Goal: Check status: Check status

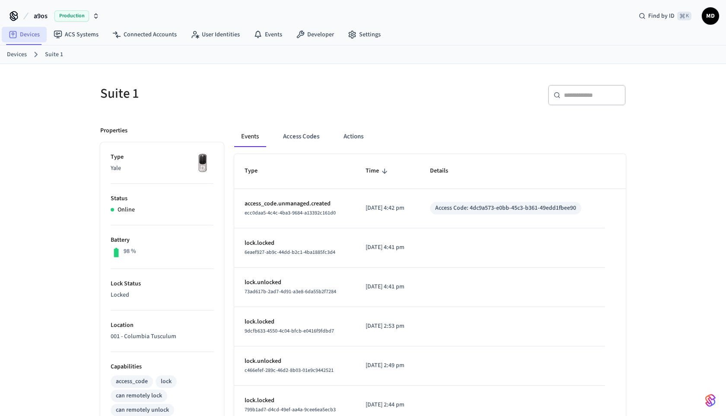
click at [37, 35] on link "Devices" at bounding box center [24, 35] width 45 height 16
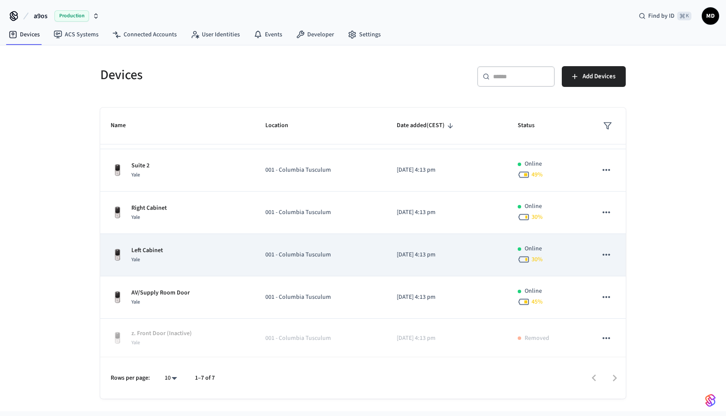
scroll to position [81, 0]
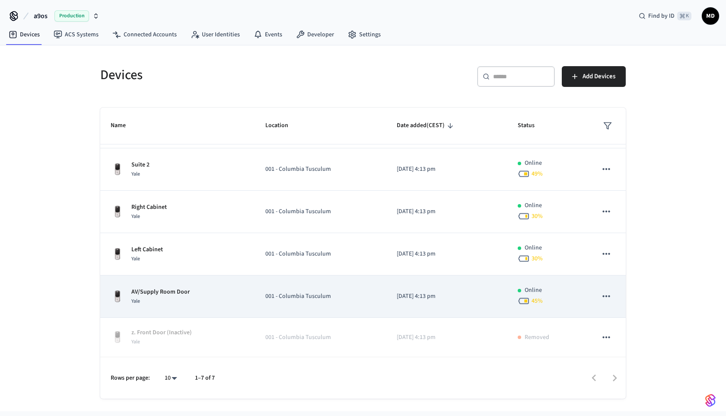
click at [212, 290] on div "AV/Supply Room Door Yale" at bounding box center [178, 296] width 134 height 18
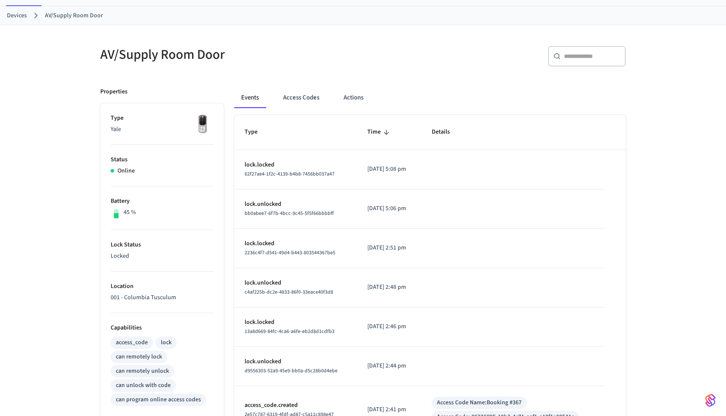
scroll to position [33, 0]
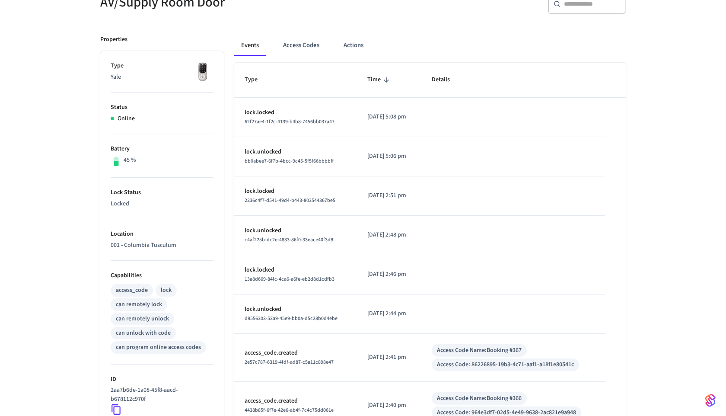
scroll to position [82, 0]
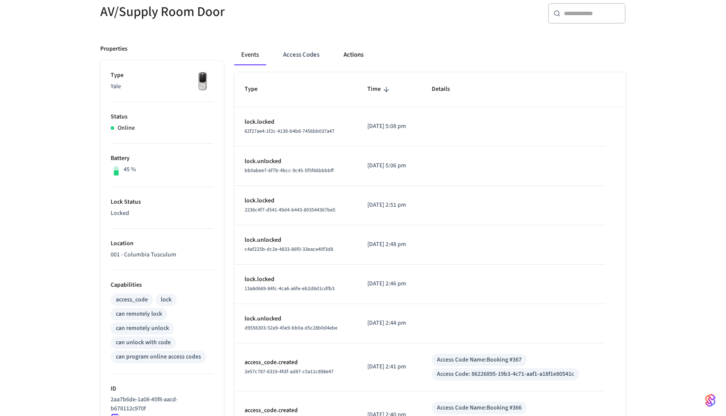
click at [357, 55] on button "Actions" at bounding box center [354, 55] width 34 height 21
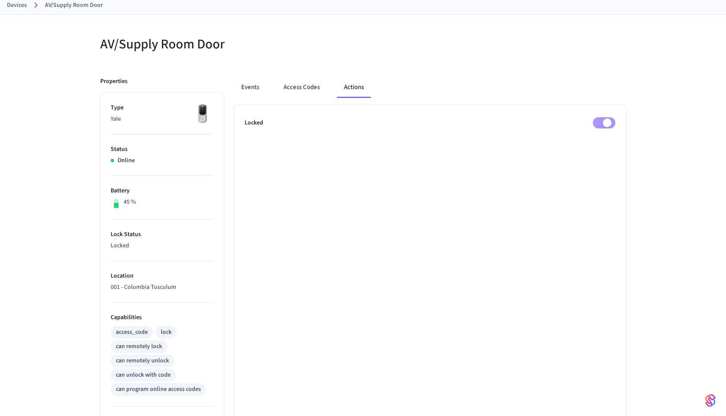
scroll to position [44, 0]
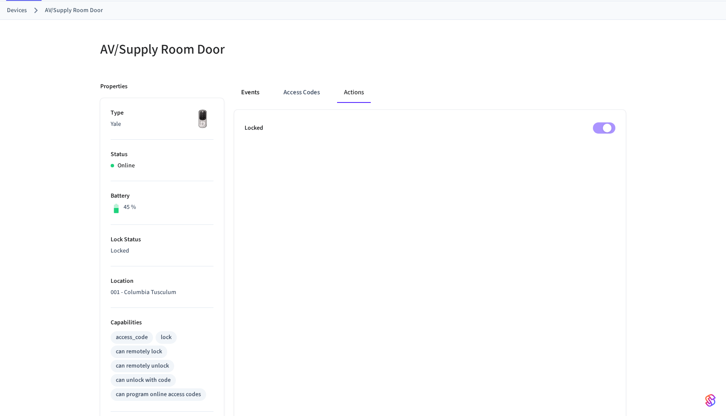
click at [256, 91] on button "Events" at bounding box center [250, 92] width 32 height 21
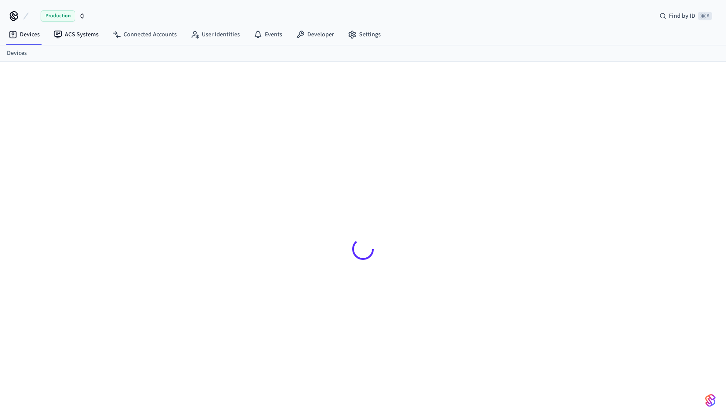
scroll to position [12, 0]
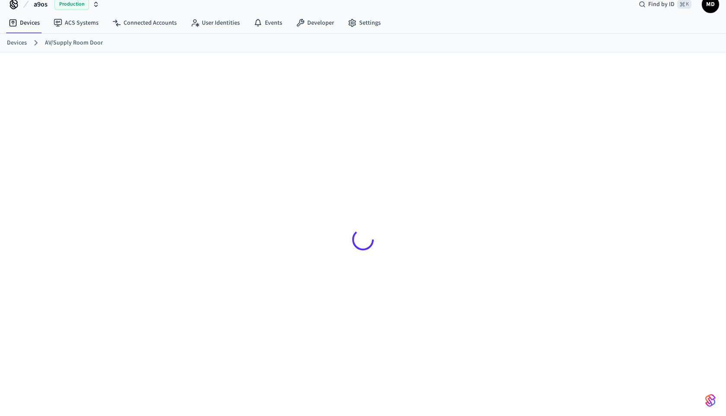
scroll to position [14, 0]
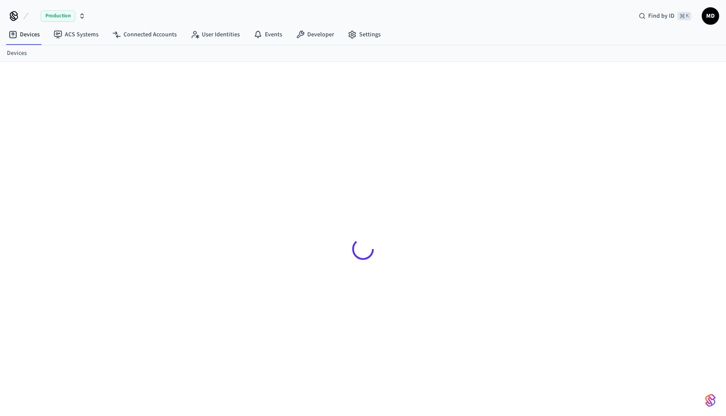
scroll to position [12, 0]
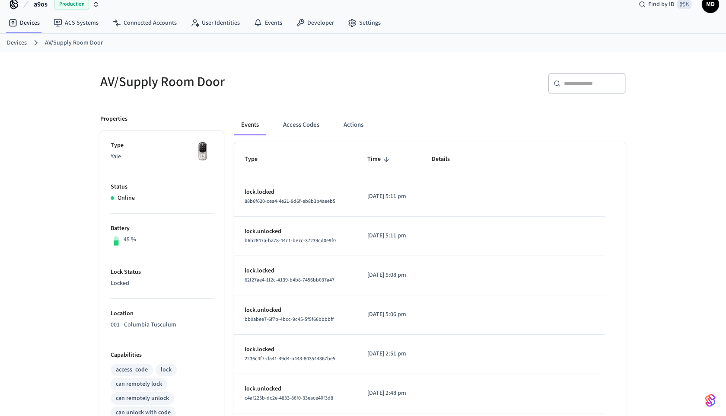
click at [274, 127] on div "Events Access Codes Actions" at bounding box center [430, 125] width 392 height 21
click at [300, 122] on button "Access Codes" at bounding box center [301, 125] width 50 height 21
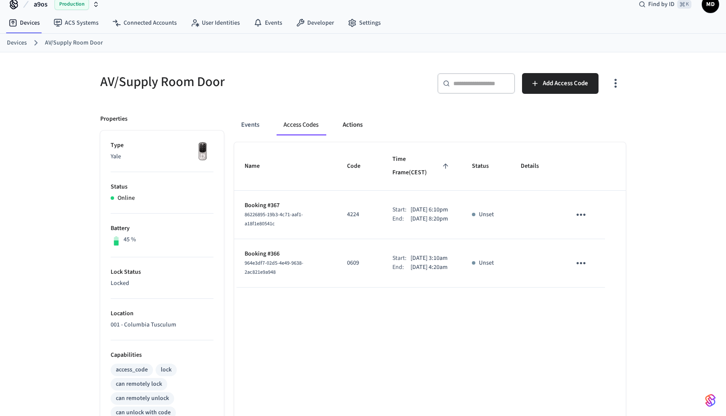
click at [351, 126] on button "Actions" at bounding box center [353, 125] width 34 height 21
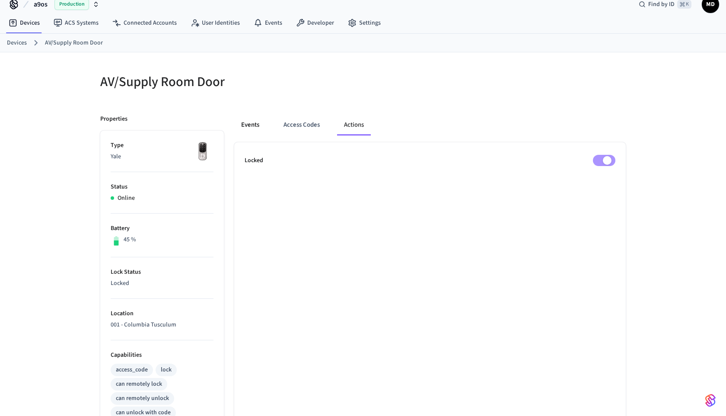
click at [266, 126] on button "Events" at bounding box center [250, 125] width 32 height 21
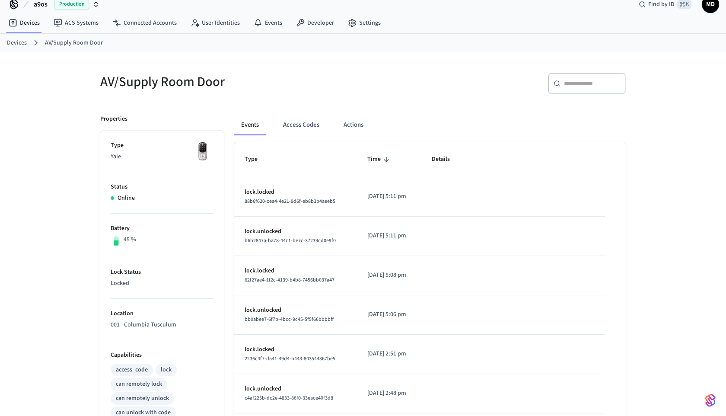
scroll to position [0, 0]
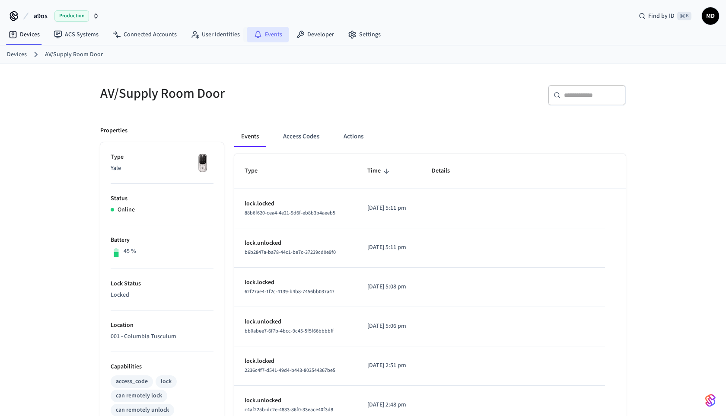
click at [253, 39] on link "Events" at bounding box center [268, 35] width 42 height 16
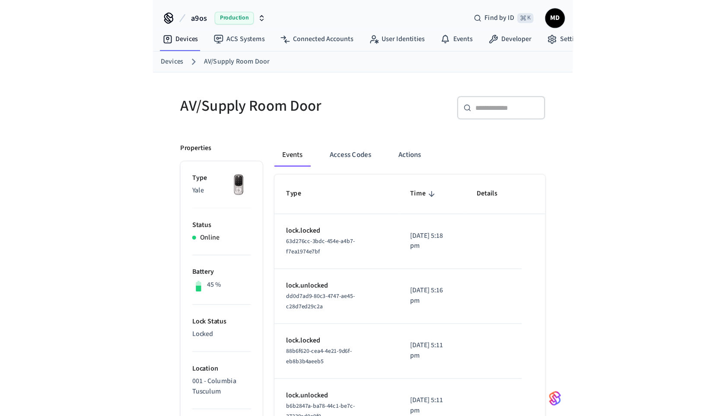
scroll to position [12, 0]
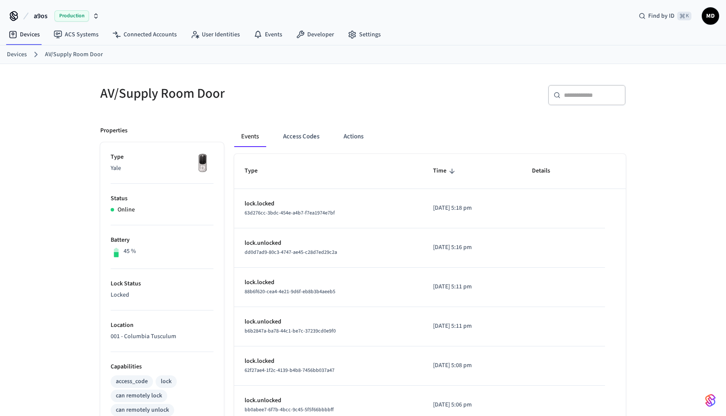
scroll to position [12, 0]
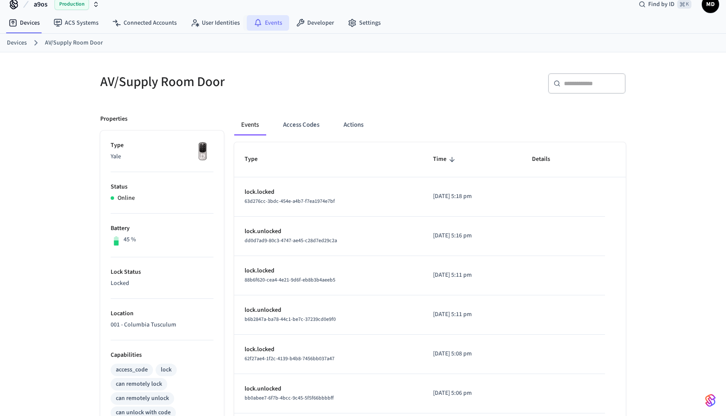
click at [269, 22] on link "Events" at bounding box center [268, 23] width 42 height 16
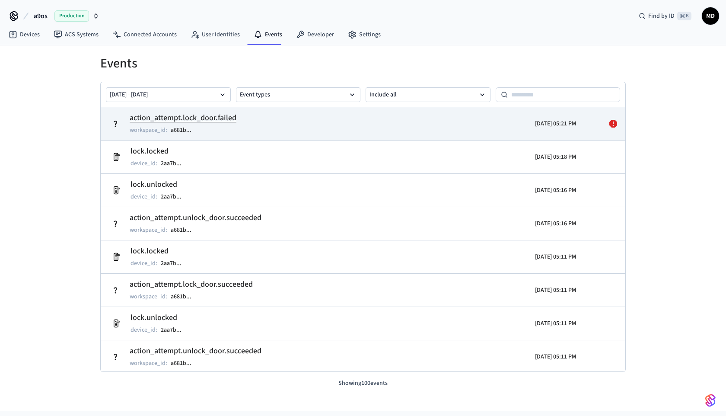
click at [367, 115] on td "action_attempt.lock_door.failed workspace_id : a681b ..." at bounding box center [278, 124] width 341 height 24
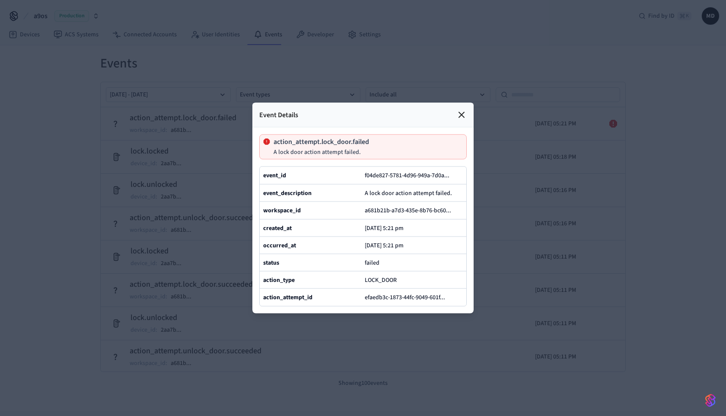
click at [156, 100] on div at bounding box center [363, 208] width 726 height 416
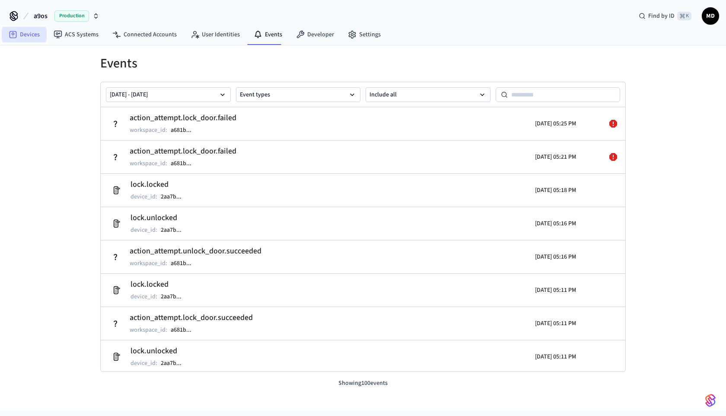
click at [40, 35] on link "Devices" at bounding box center [24, 35] width 45 height 16
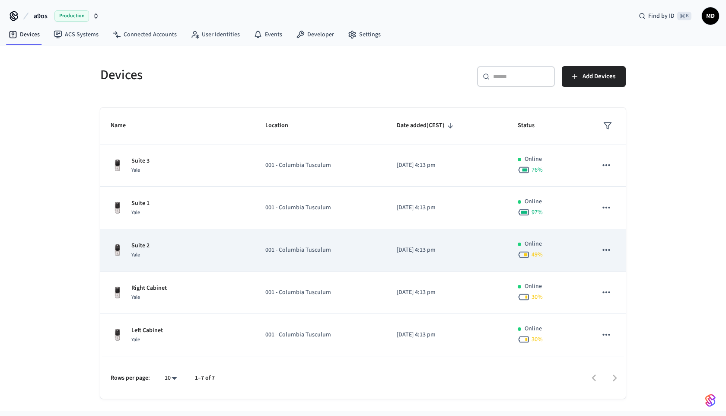
scroll to position [81, 0]
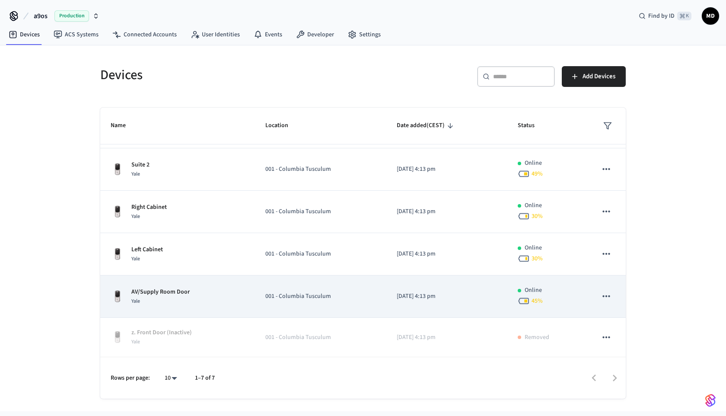
click at [185, 285] on td "AV/Supply Room Door Yale" at bounding box center [177, 296] width 155 height 42
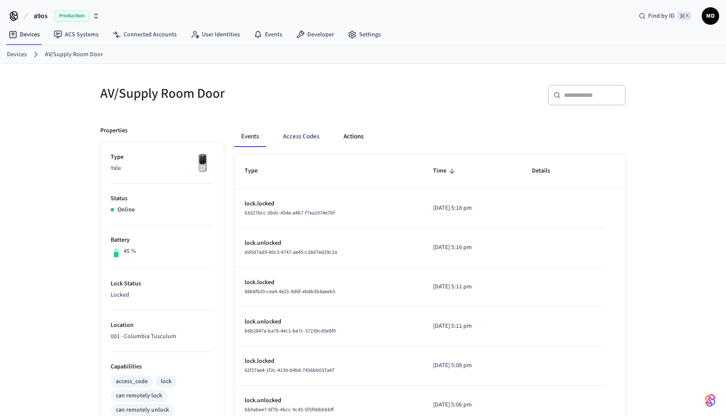
click at [353, 132] on button "Actions" at bounding box center [354, 136] width 34 height 21
click at [309, 135] on button "Access Codes" at bounding box center [301, 136] width 50 height 21
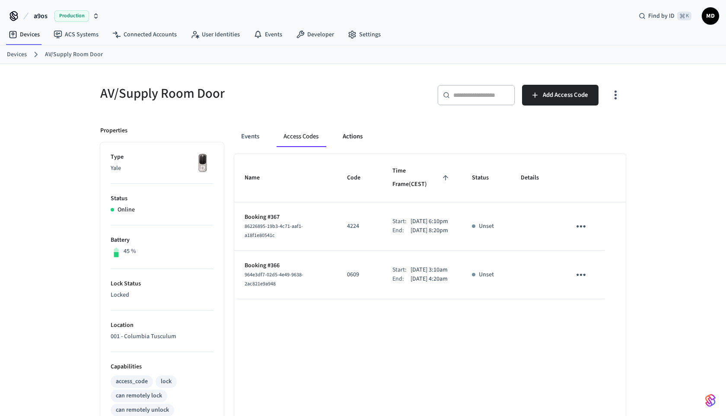
click at [345, 137] on button "Actions" at bounding box center [353, 136] width 34 height 21
